Goal: Task Accomplishment & Management: Manage account settings

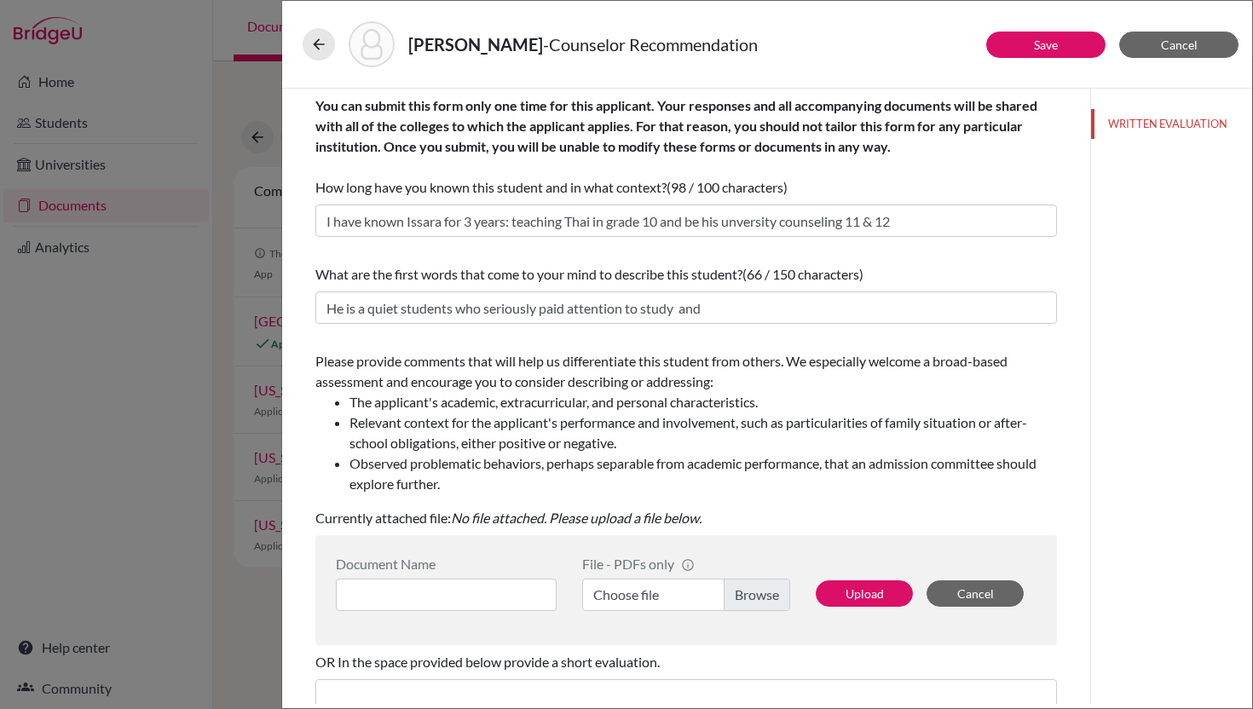
click at [955, 271] on div "What are the first words that come to your mind to describe this student? (66 /…" at bounding box center [685, 274] width 741 height 20
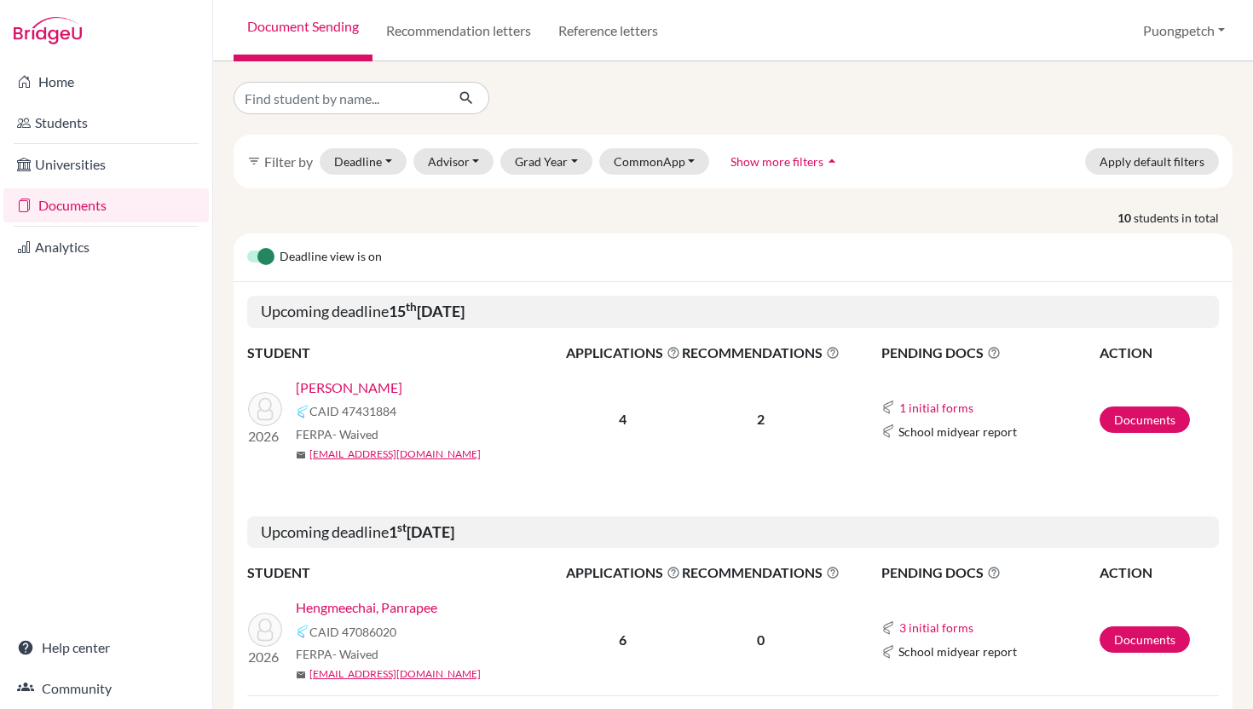
click at [97, 202] on link "Documents" at bounding box center [105, 205] width 205 height 34
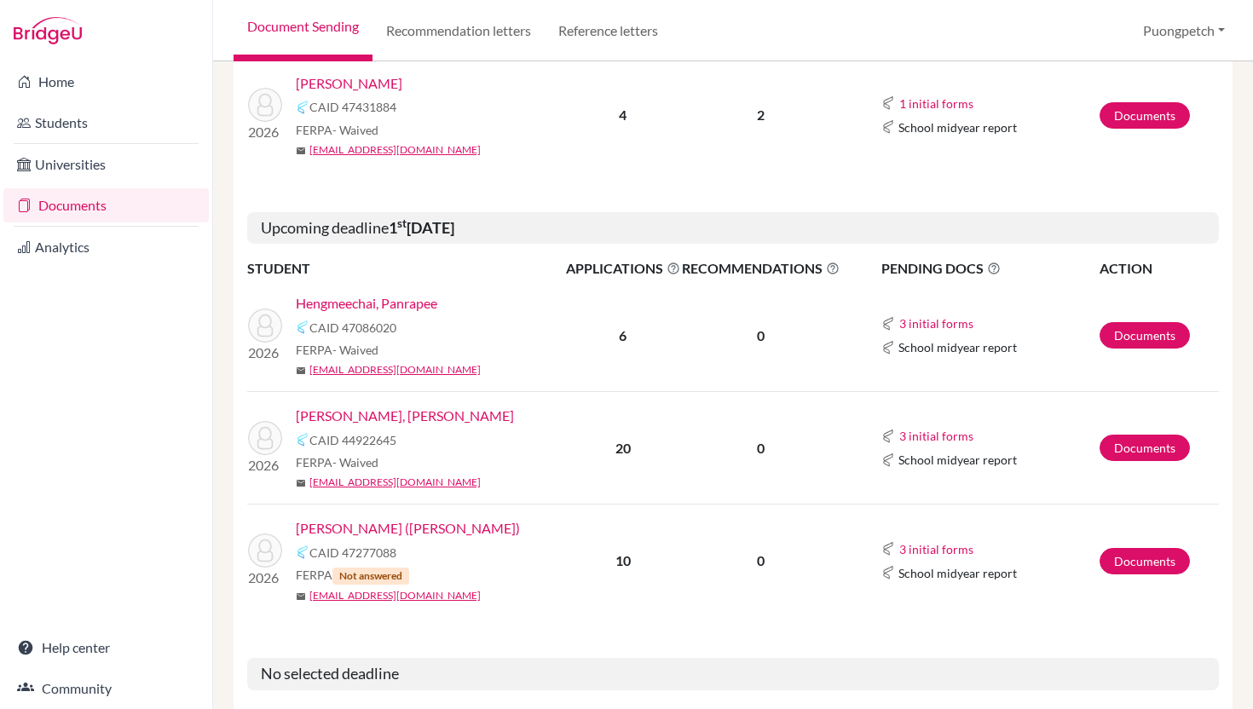
scroll to position [310, 0]
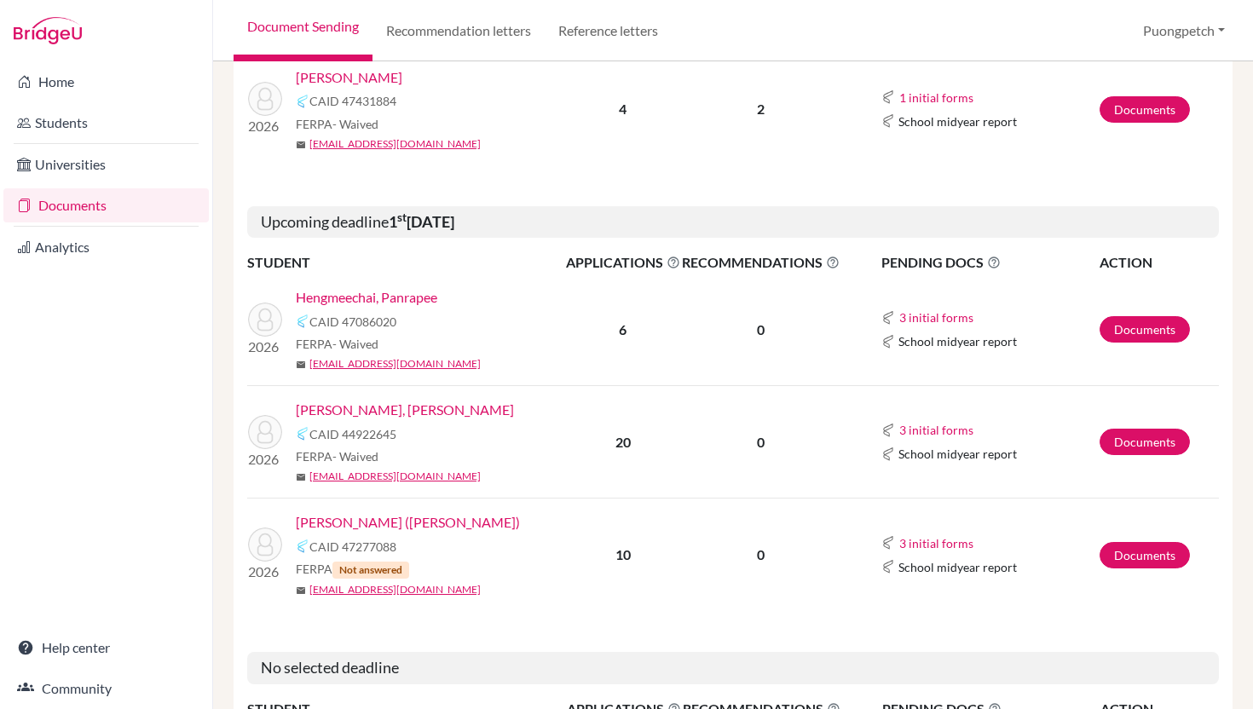
click at [415, 412] on link "[PERSON_NAME], [PERSON_NAME]" at bounding box center [405, 410] width 218 height 20
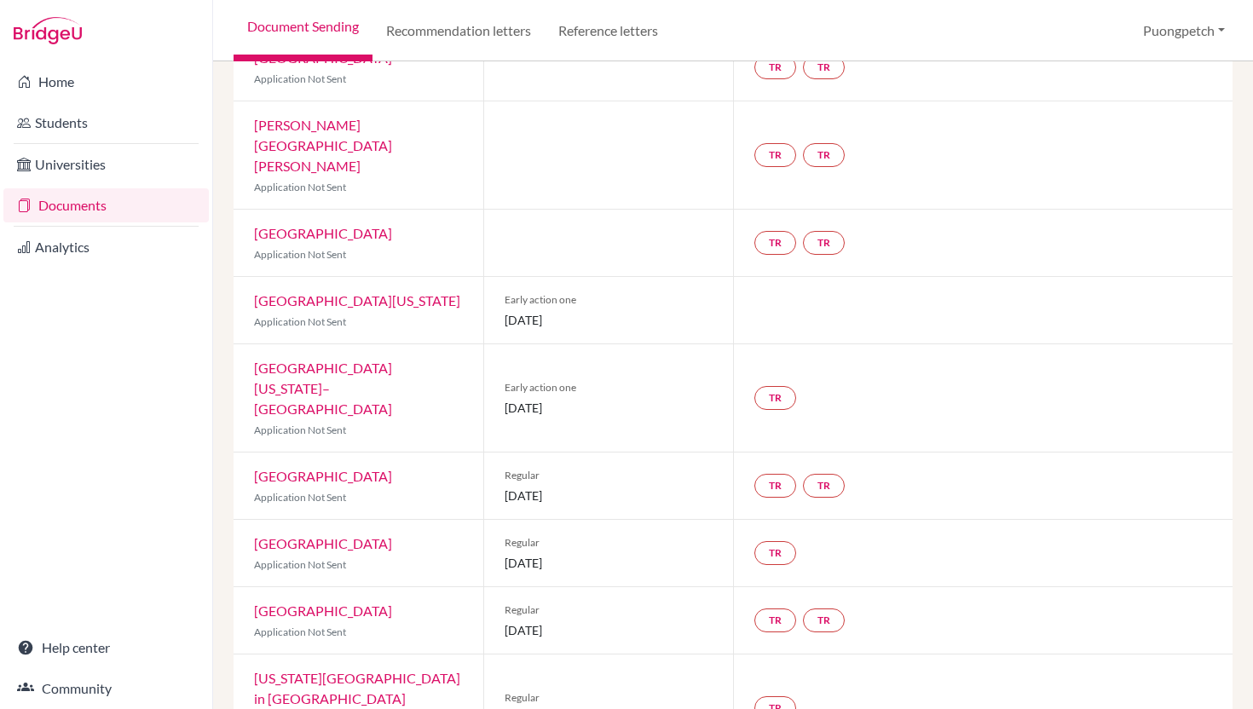
scroll to position [975, 0]
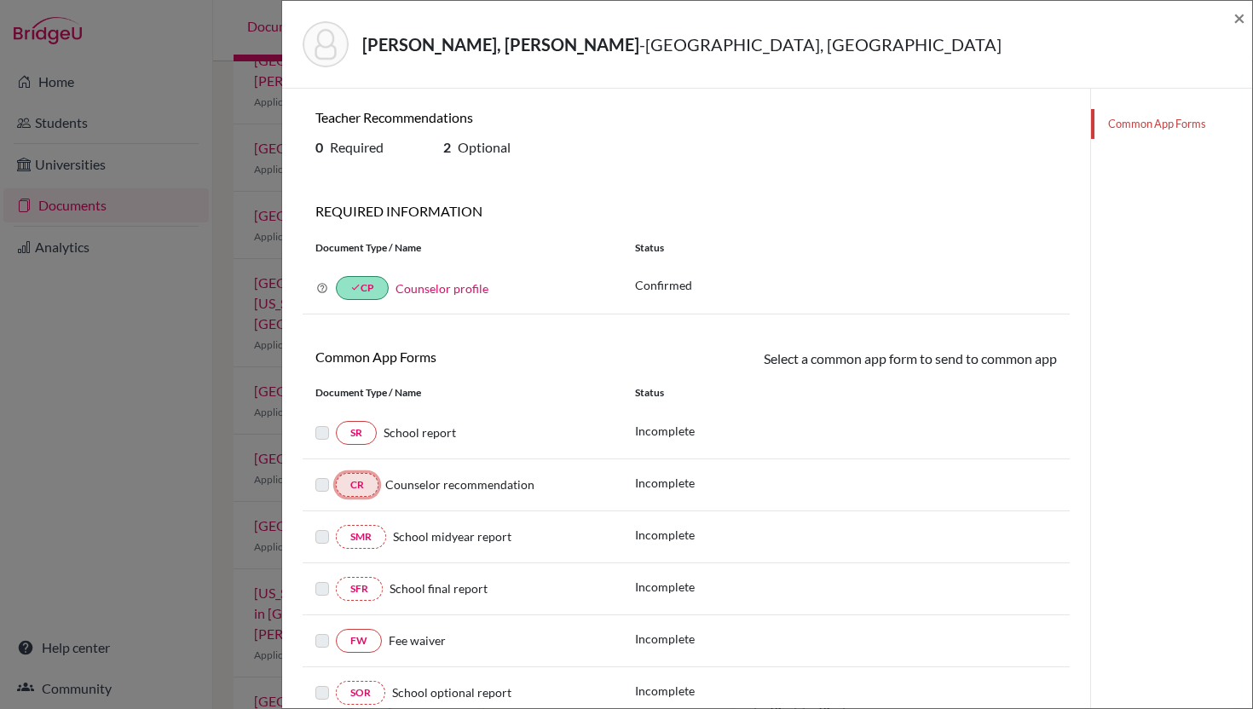
click at [358, 482] on link "CR" at bounding box center [357, 485] width 43 height 24
click at [490, 487] on span "Counselor recommendation" at bounding box center [459, 484] width 149 height 14
click at [485, 486] on span "Counselor recommendation" at bounding box center [459, 484] width 149 height 14
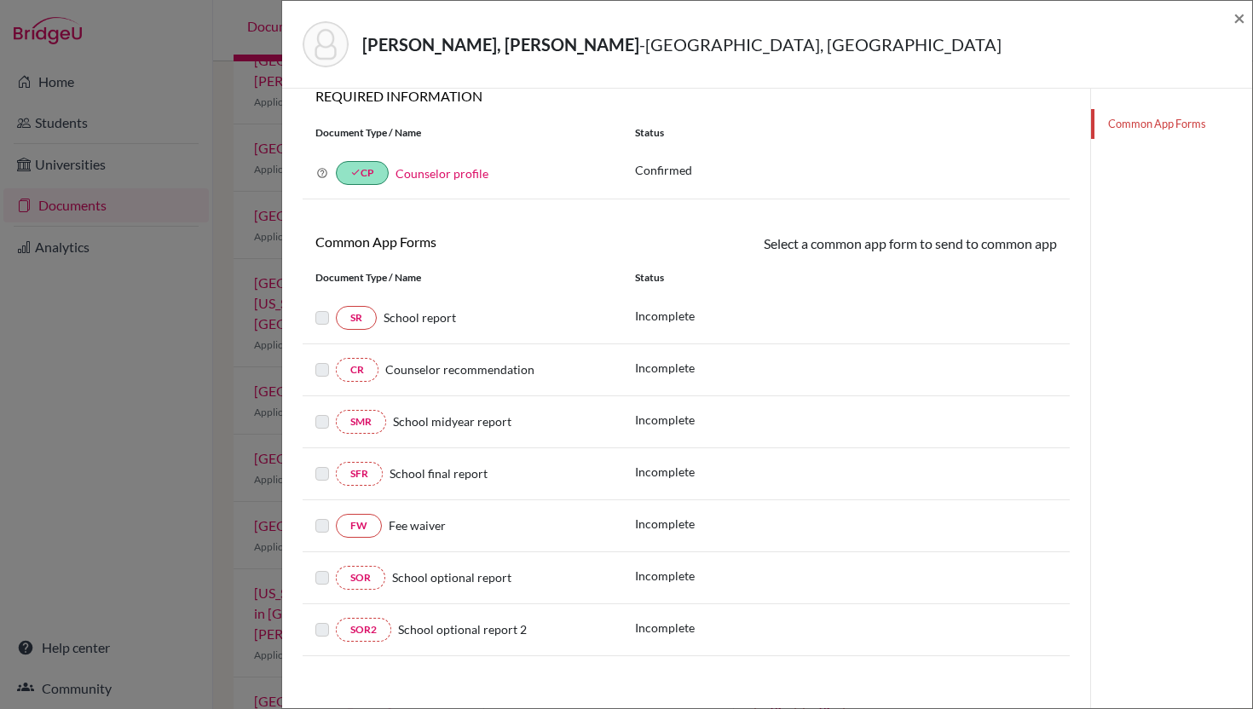
scroll to position [117, 0]
click at [355, 373] on link "CR" at bounding box center [357, 368] width 43 height 24
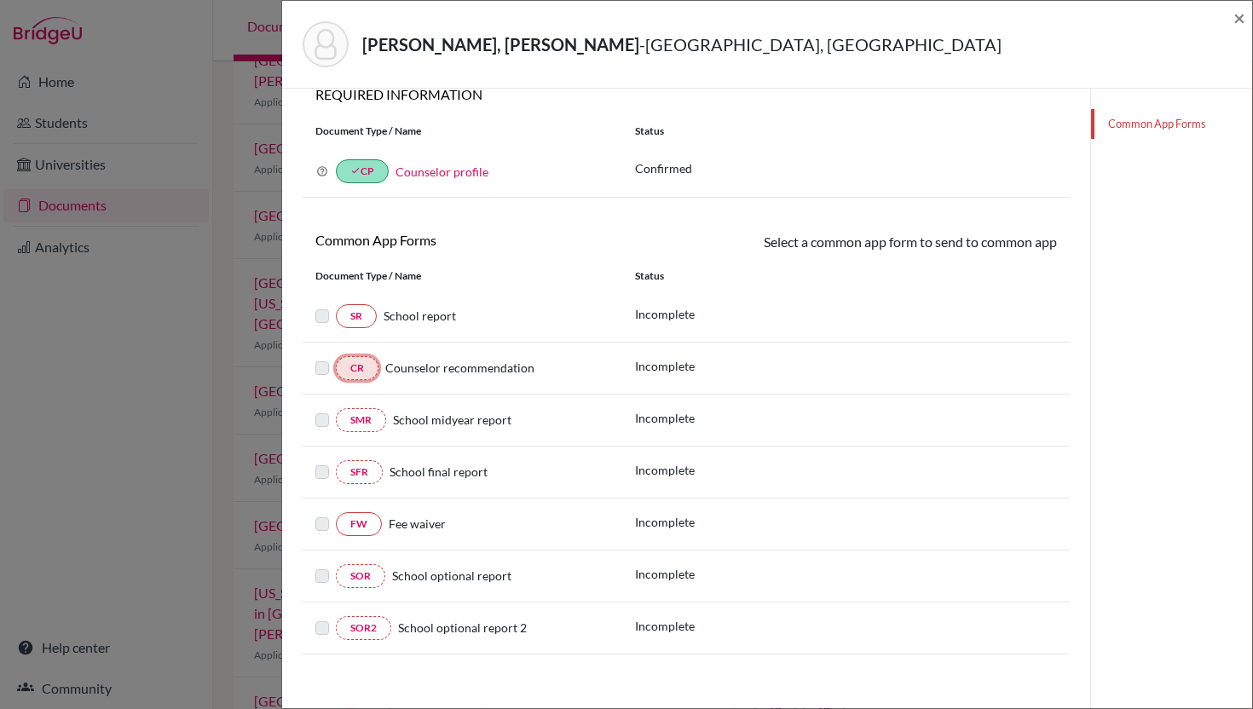
click at [355, 373] on link "CR" at bounding box center [357, 368] width 43 height 24
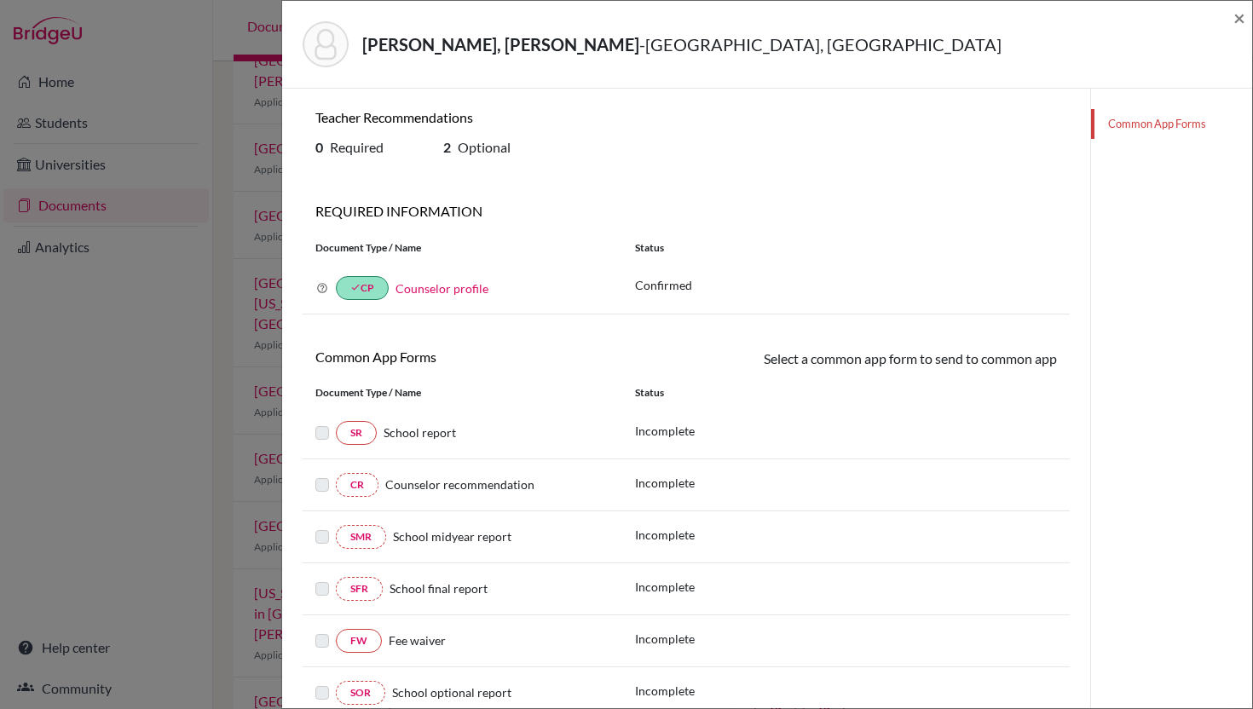
click at [261, 283] on div "Kunakorn, Dolaya Jayna - Purdue University, West Lafayette × Teacher Recommenda…" at bounding box center [626, 354] width 1253 height 709
click at [153, 382] on div "Kunakorn, Dolaya Jayna - Purdue University, West Lafayette × Teacher Recommenda…" at bounding box center [626, 354] width 1253 height 709
click at [1241, 14] on span "×" at bounding box center [1239, 17] width 12 height 25
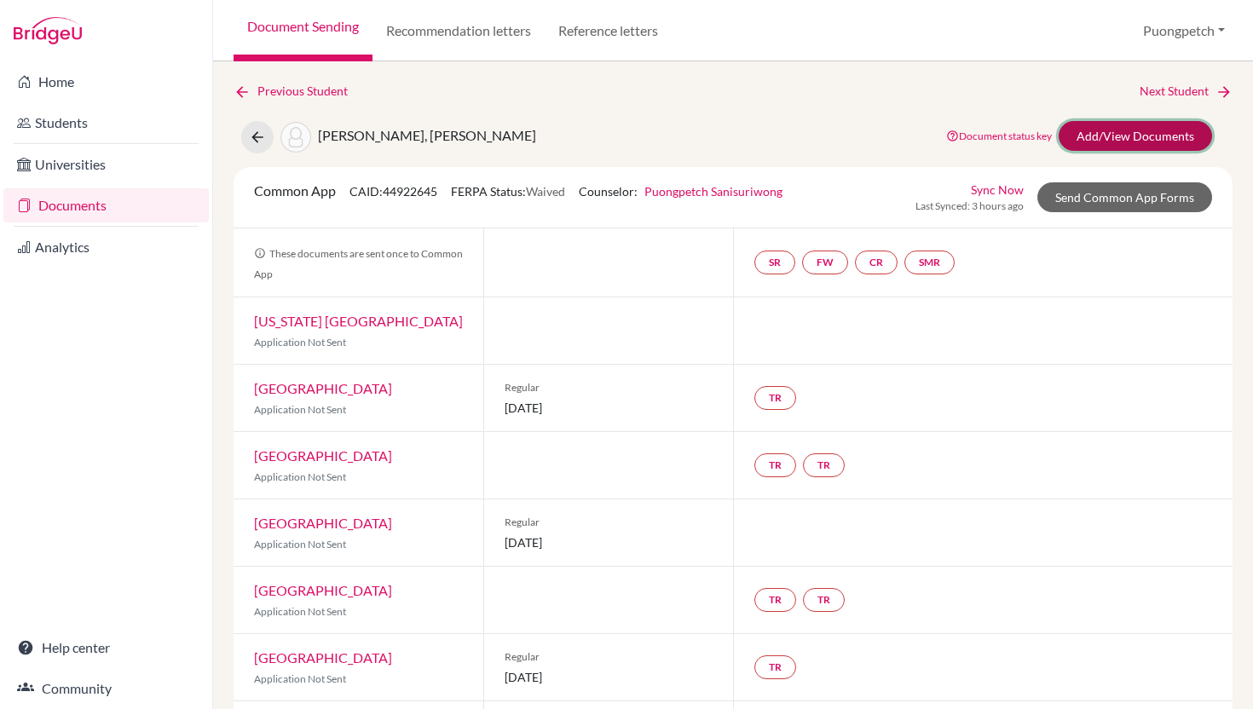
click at [1121, 140] on link "Add/View Documents" at bounding box center [1135, 136] width 153 height 30
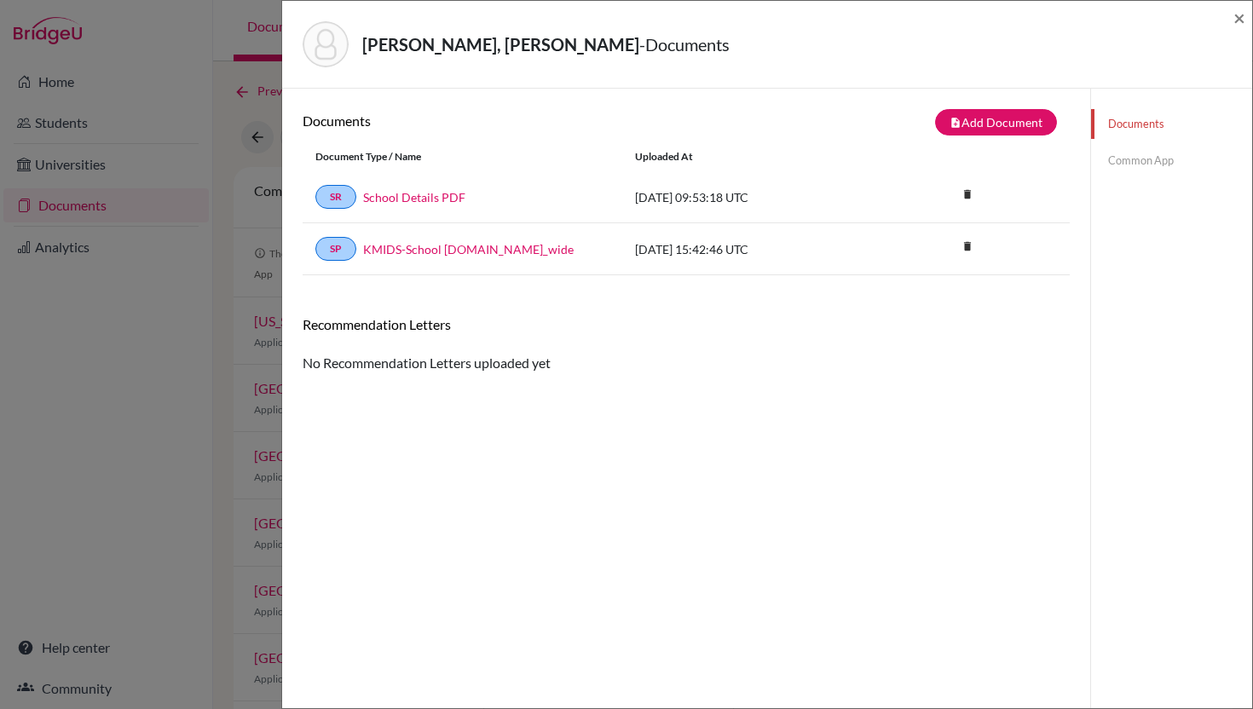
click at [1119, 158] on link "Common App" at bounding box center [1171, 161] width 161 height 30
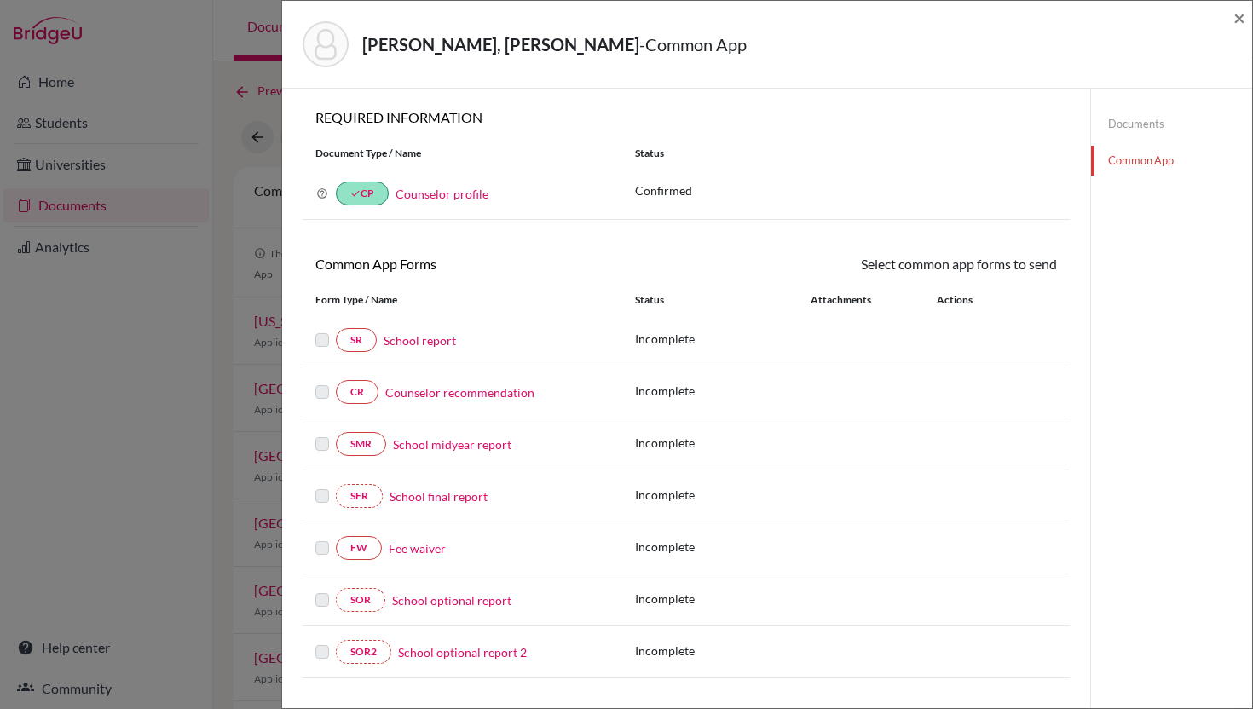
click at [407, 398] on link "Counselor recommendation" at bounding box center [459, 393] width 149 height 18
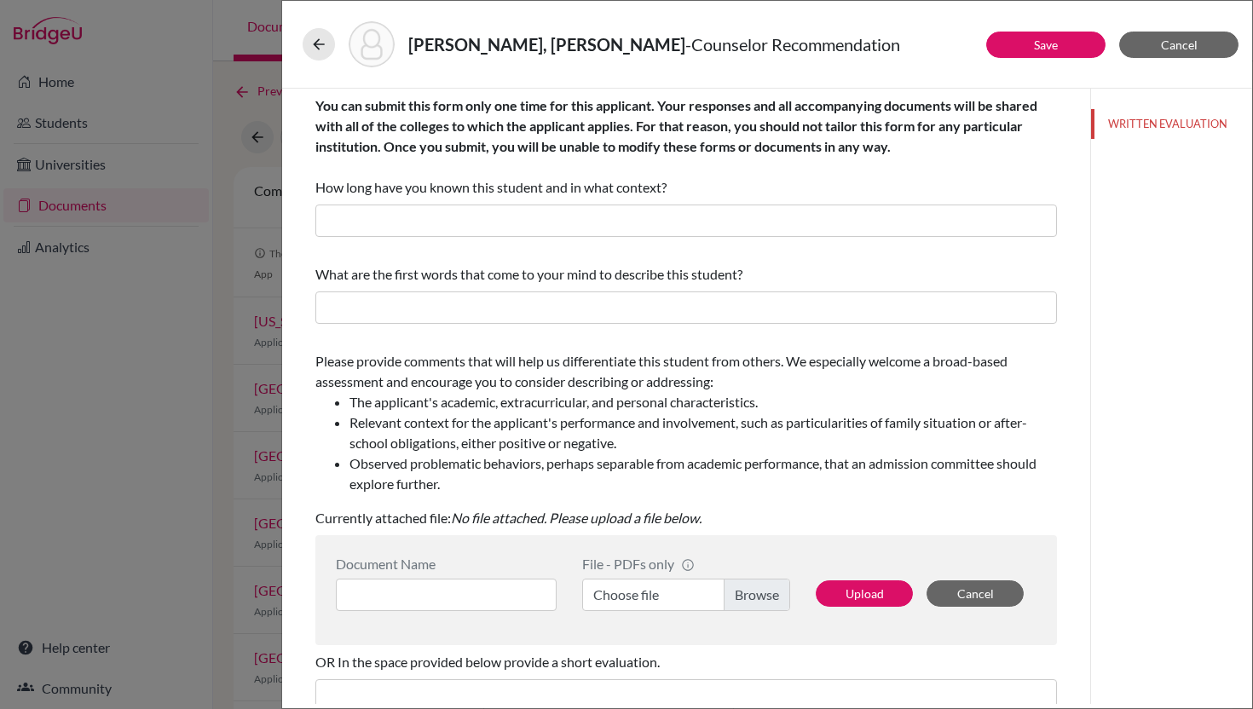
scroll to position [239, 0]
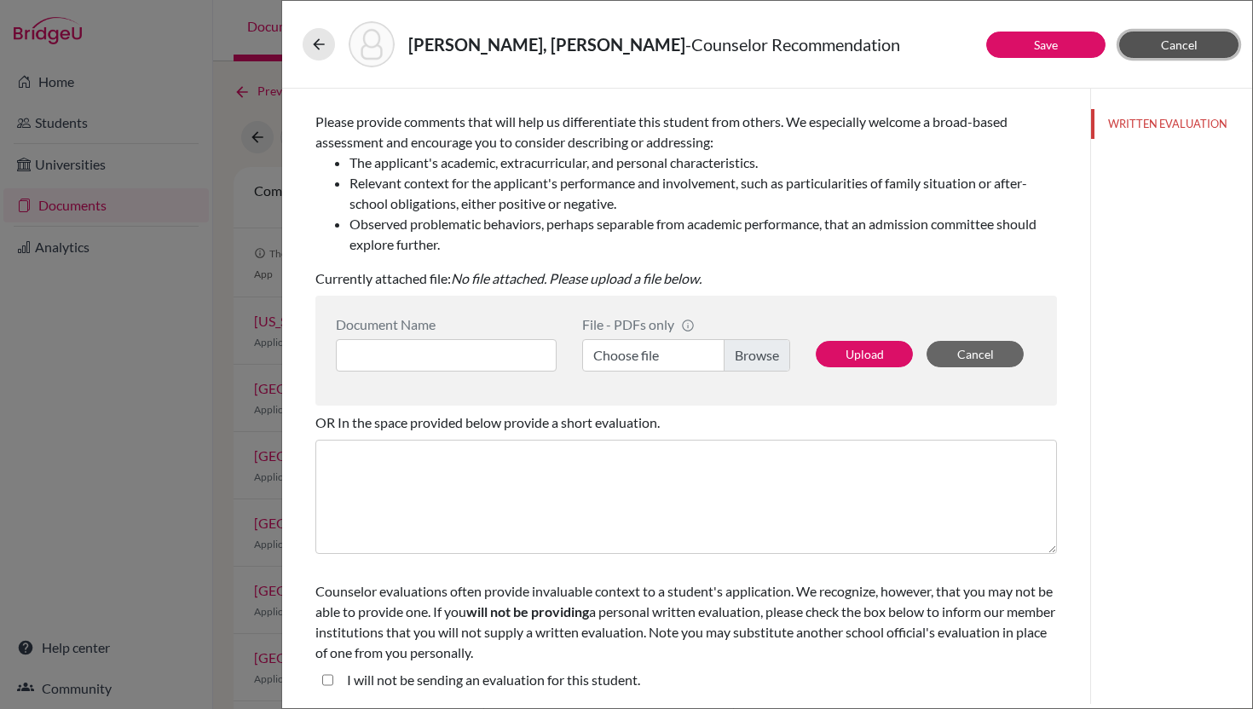
click at [1168, 45] on span "Cancel" at bounding box center [1179, 44] width 37 height 14
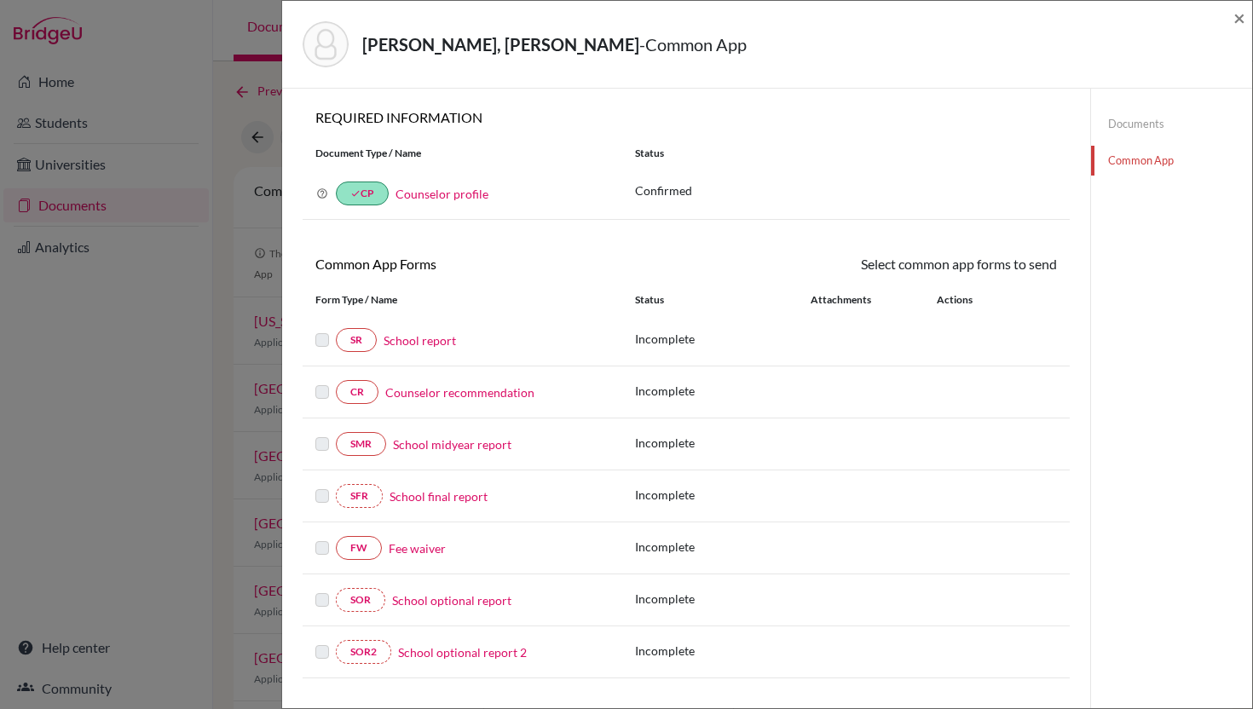
scroll to position [248, 0]
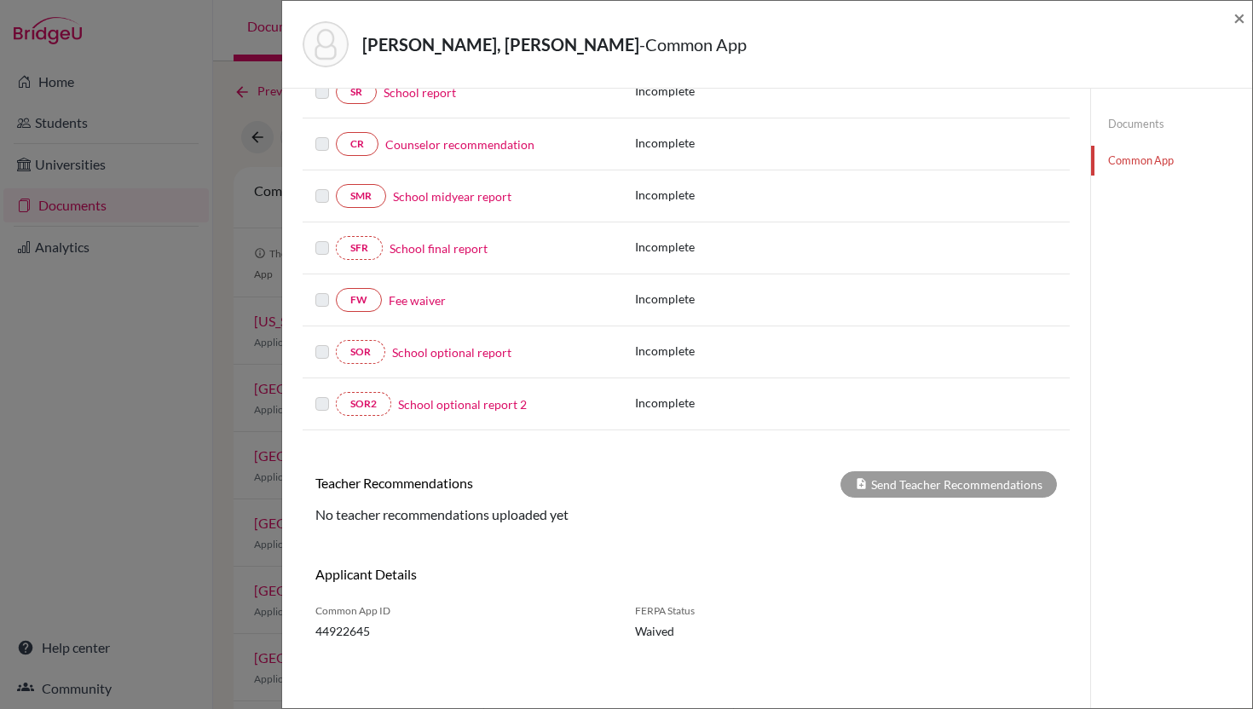
click at [204, 447] on div "Kunakorn, Dolaya Jayna - Common App × × REQUIRED INFORMATION Document Type / Na…" at bounding box center [626, 354] width 1253 height 709
click at [1242, 12] on span "×" at bounding box center [1239, 17] width 12 height 25
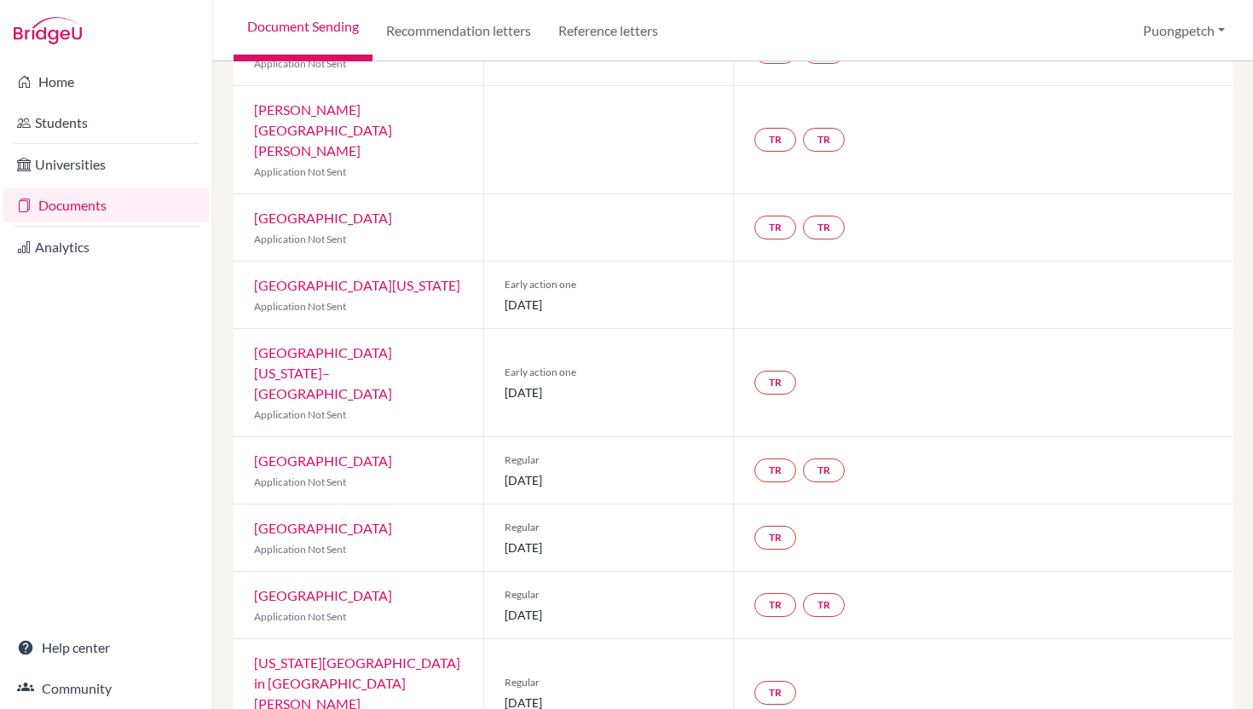
scroll to position [975, 0]
